Goal: Find specific page/section: Find specific page/section

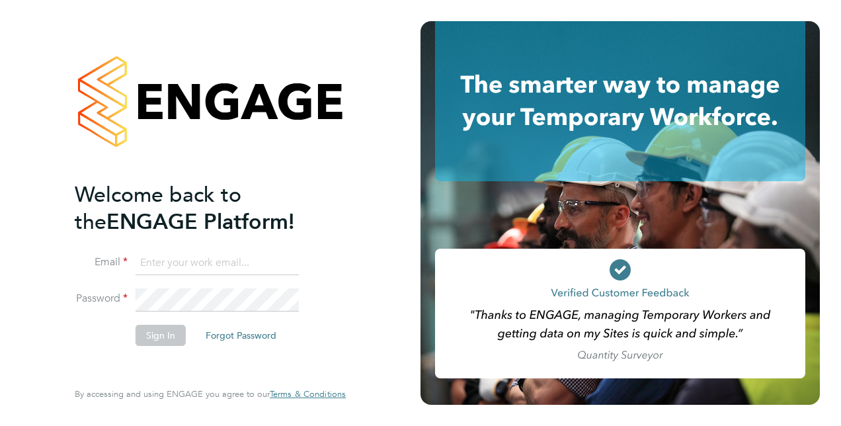
type input "[PERSON_NAME][EMAIL_ADDRESS][DOMAIN_NAME]"
click at [175, 335] on button "Sign In" at bounding box center [161, 335] width 50 height 21
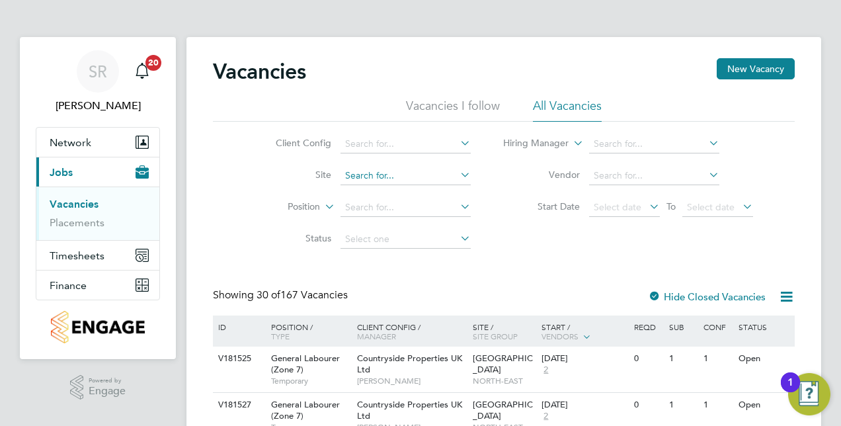
click at [365, 178] on input at bounding box center [406, 176] width 130 height 19
click at [365, 206] on b "Truro" at bounding box center [356, 210] width 22 height 11
type input "Truro"
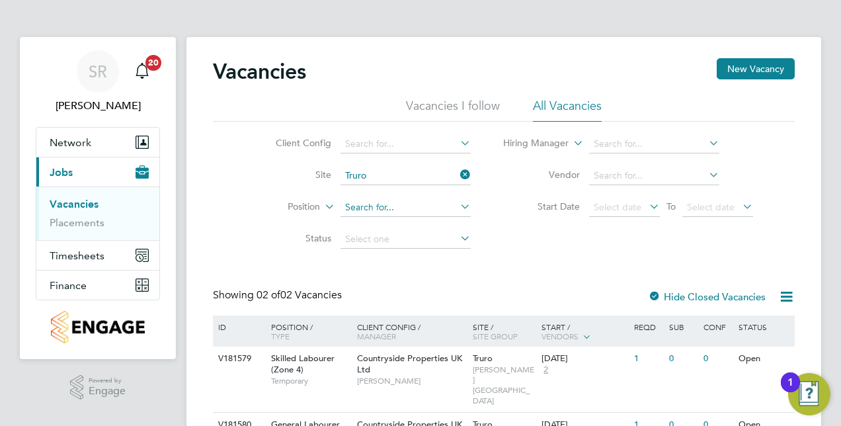
scroll to position [61, 0]
